Goal: Task Accomplishment & Management: Complete application form

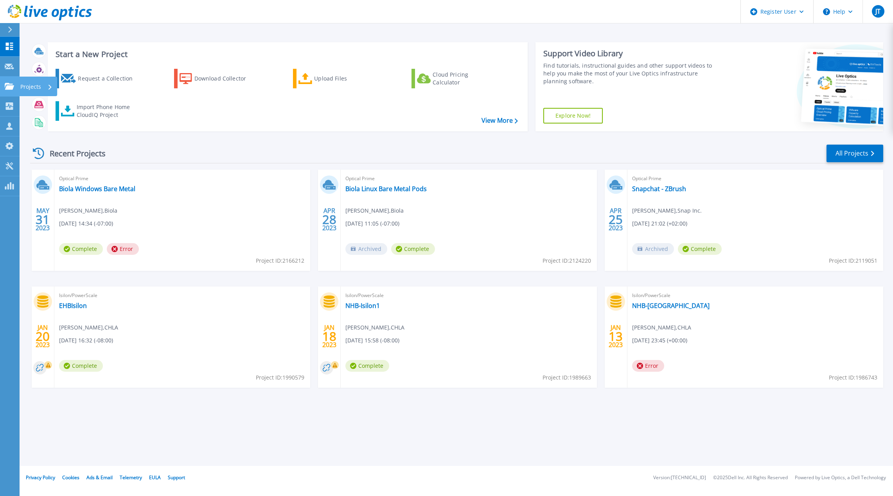
click at [9, 88] on icon at bounding box center [9, 86] width 9 height 7
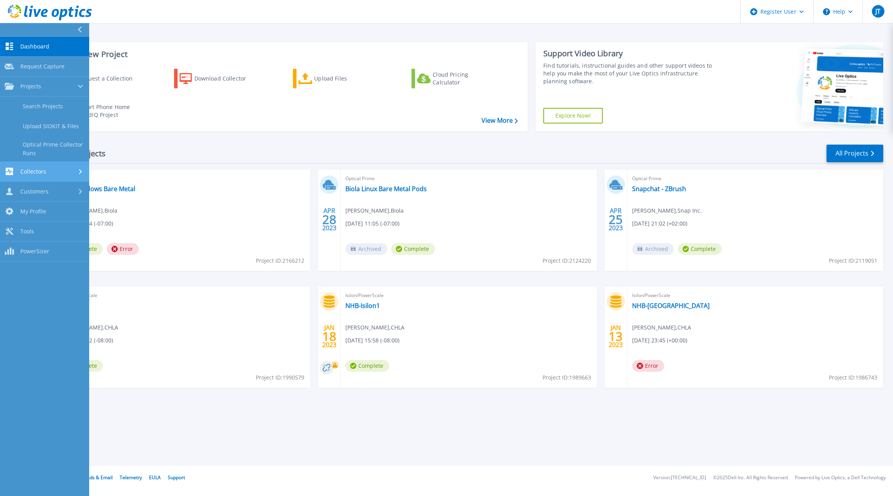
click at [59, 165] on link "Collectors Collectors" at bounding box center [44, 172] width 89 height 20
click at [46, 147] on link "Dossier" at bounding box center [44, 146] width 89 height 20
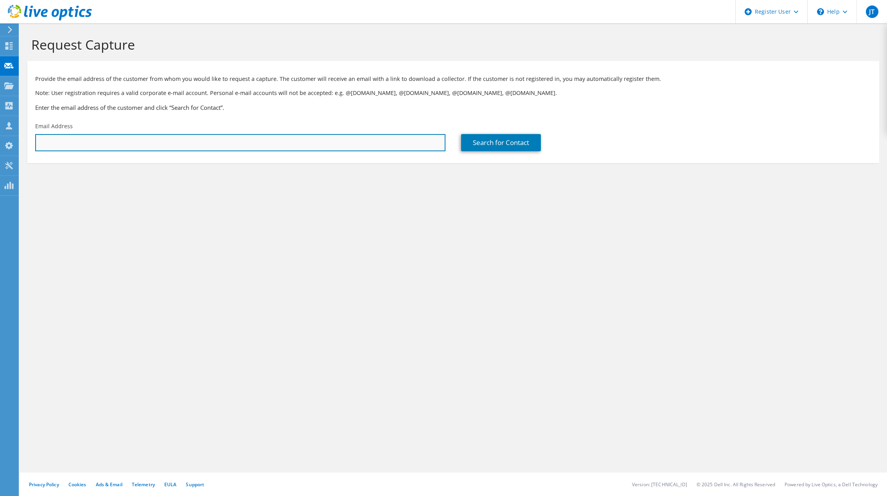
click at [200, 145] on input "text" at bounding box center [240, 142] width 410 height 17
type input "[PERSON_NAME][EMAIL_ADDRESS][DOMAIN_NAME]"
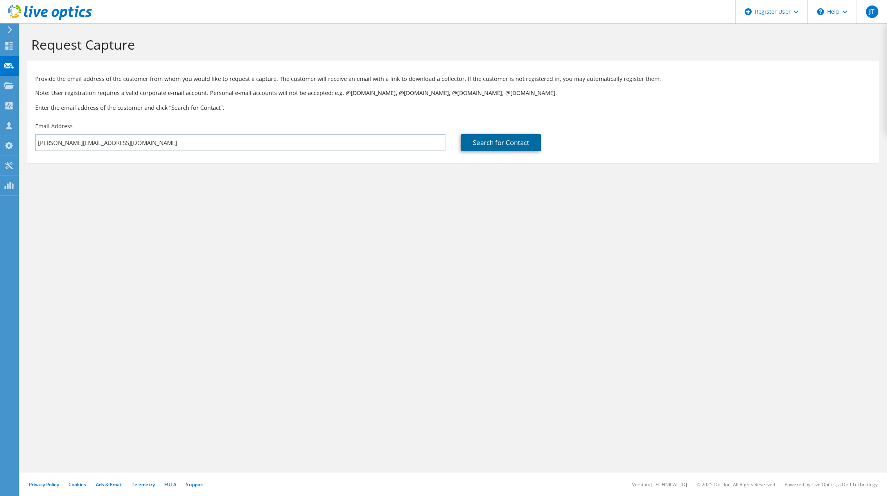
click at [506, 148] on link "Search for Contact" at bounding box center [501, 142] width 80 height 17
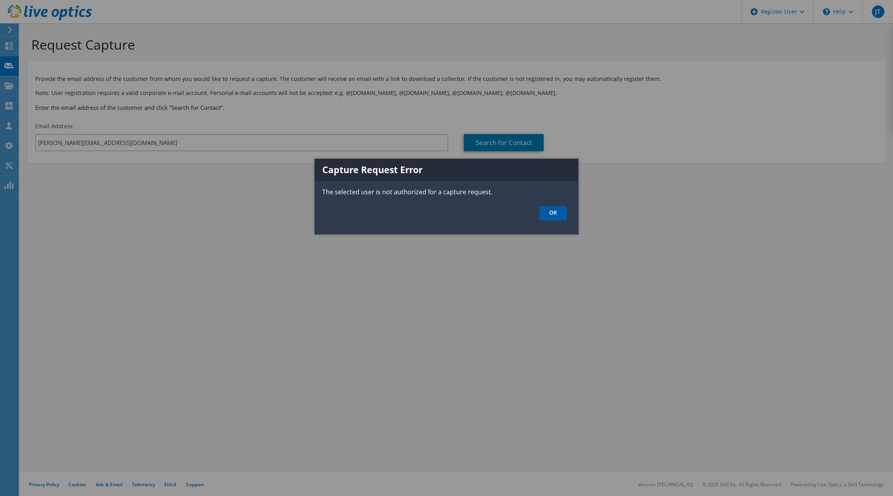
click at [555, 219] on link "OK" at bounding box center [552, 213] width 27 height 14
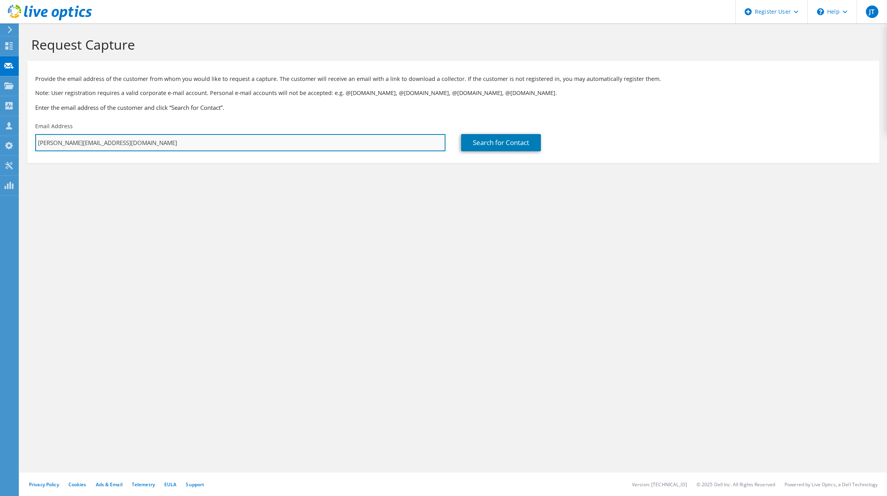
click at [100, 142] on input "[PERSON_NAME][EMAIL_ADDRESS][DOMAIN_NAME]" at bounding box center [240, 142] width 410 height 17
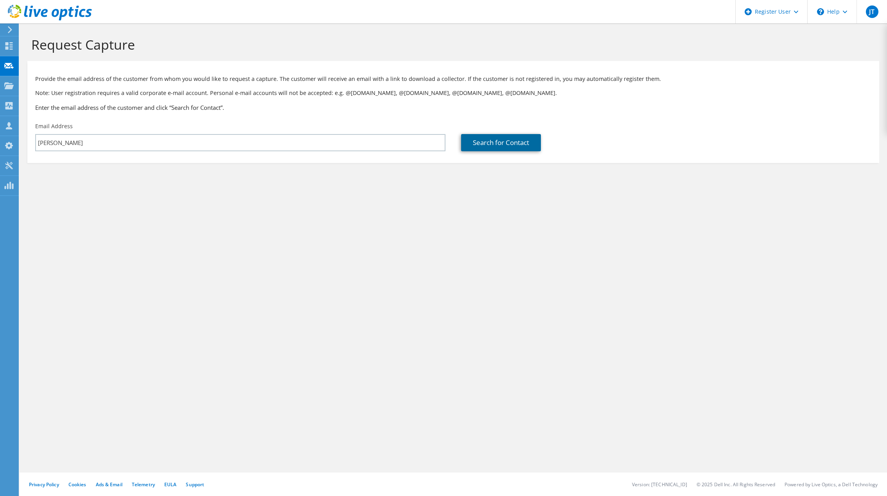
click at [499, 142] on link "Search for Contact" at bounding box center [501, 142] width 80 height 17
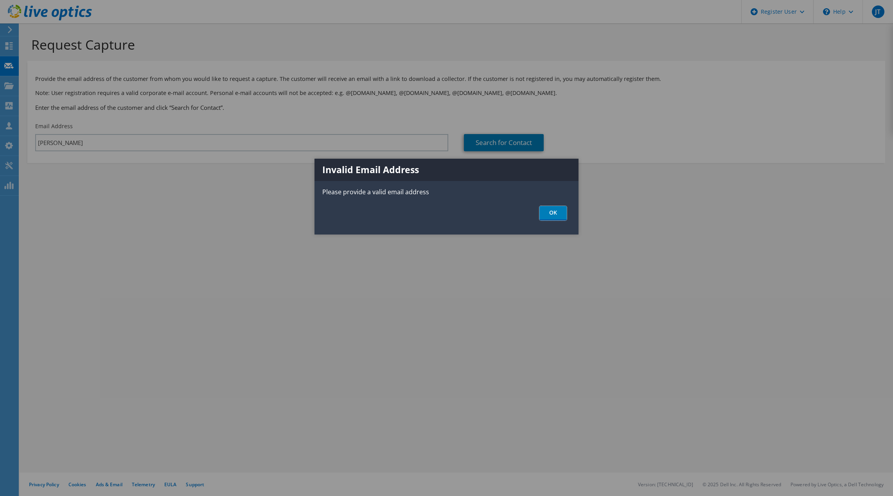
drag, startPoint x: 561, startPoint y: 218, endPoint x: 440, endPoint y: 202, distance: 122.7
click at [560, 218] on link "OK" at bounding box center [552, 213] width 27 height 14
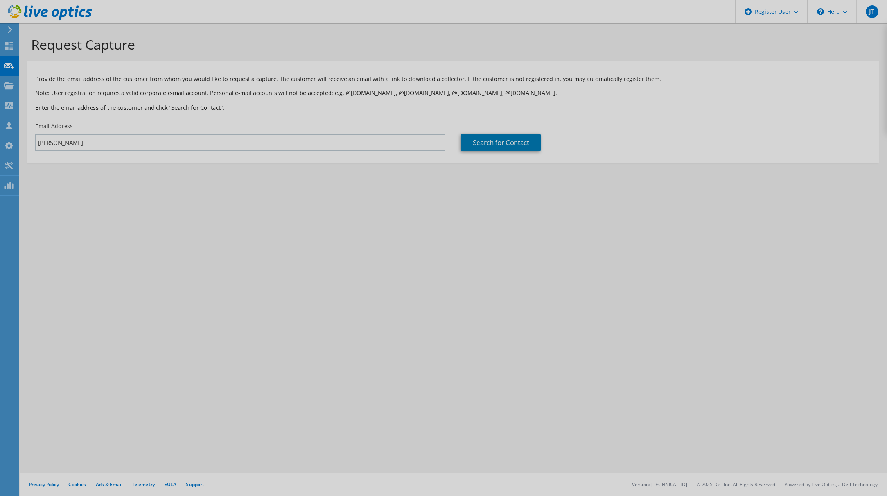
click at [155, 144] on div at bounding box center [443, 248] width 887 height 496
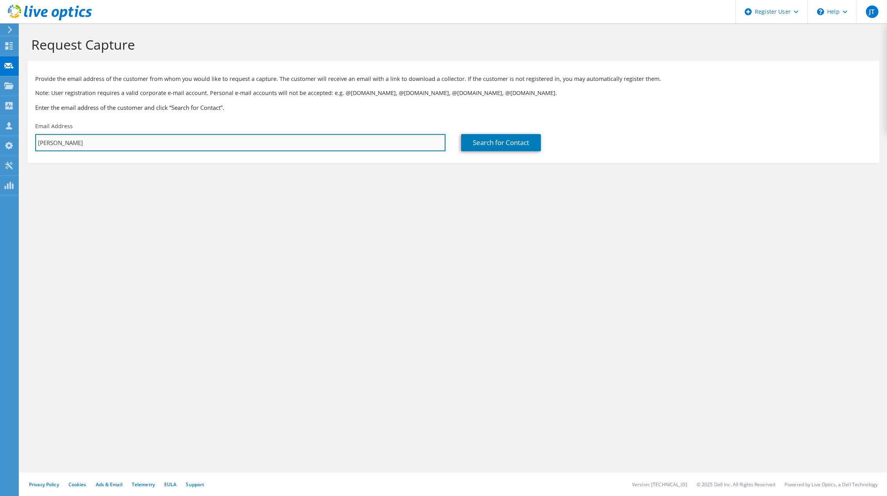
click at [143, 143] on input "ceasar" at bounding box center [240, 142] width 410 height 17
type input "edward.conde@lionsgate.com"
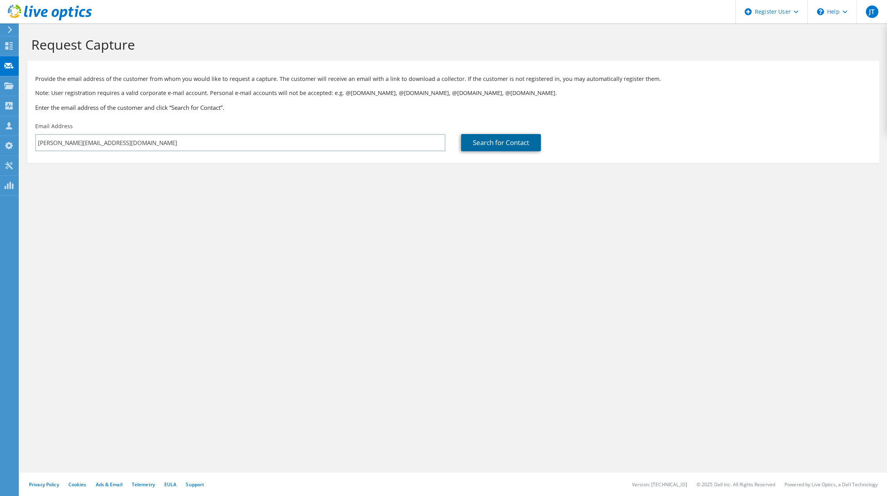
click at [475, 146] on link "Search for Contact" at bounding box center [501, 142] width 80 height 17
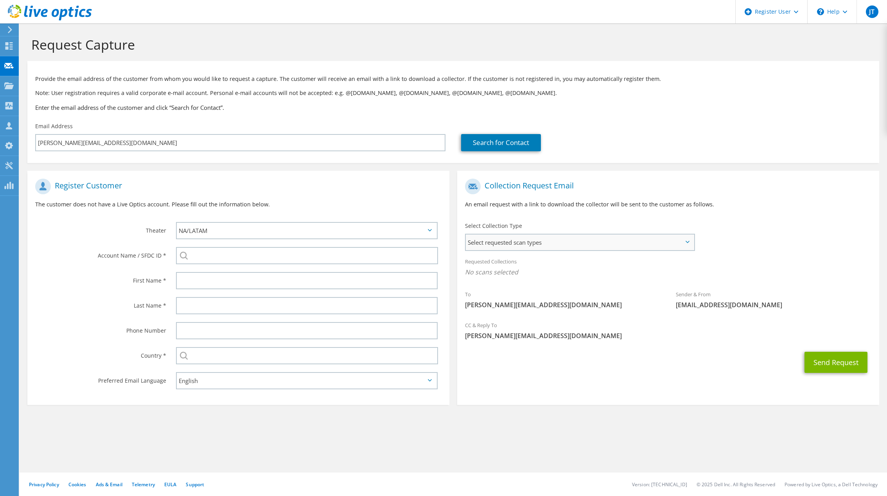
click at [590, 243] on span "Select requested scan types" at bounding box center [580, 243] width 228 height 16
